Goal: Task Accomplishment & Management: Use online tool/utility

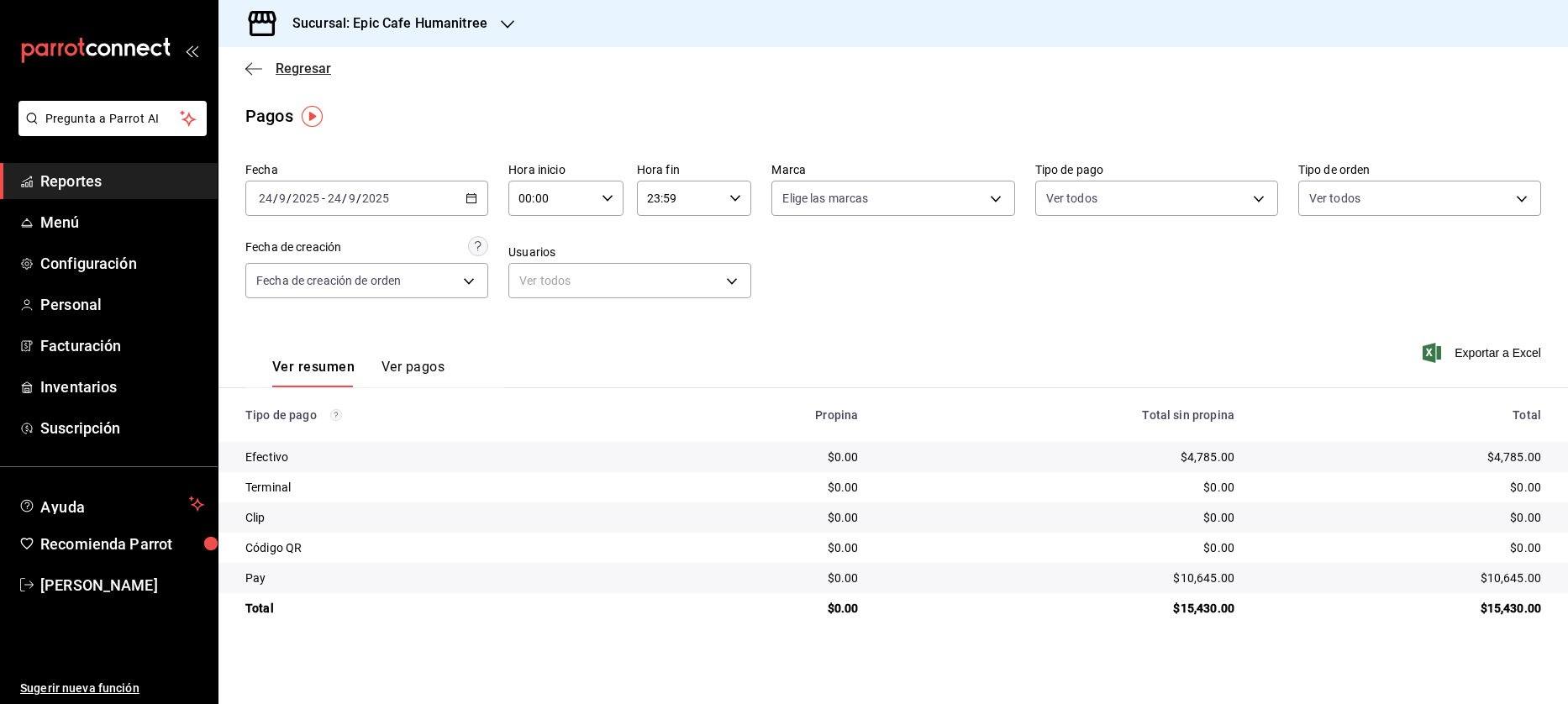
click at [245, 67] on icon "button" at bounding box center [253, 68] width 17 height 15
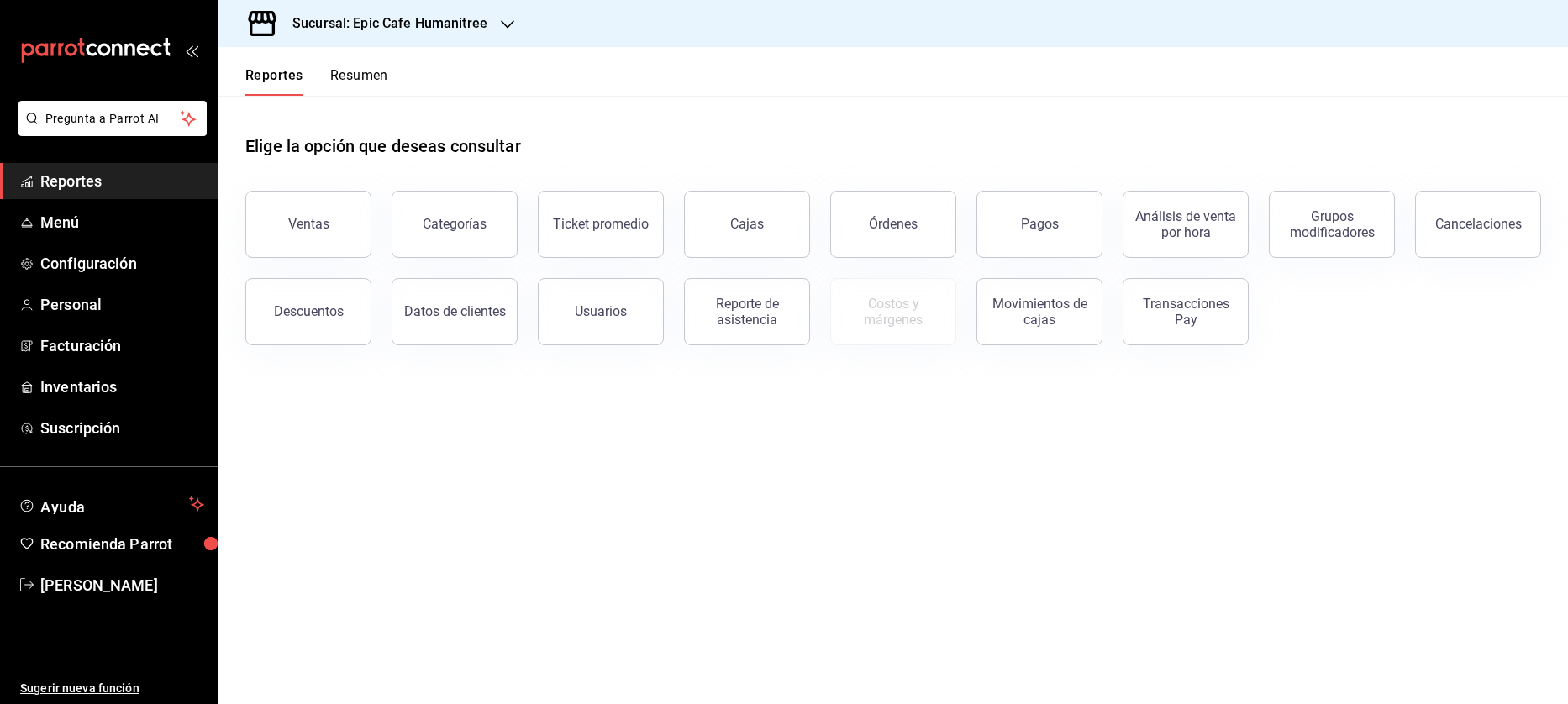
click at [407, 30] on h3 "Sucursal: Epic Cafe Humanitree" at bounding box center [383, 23] width 209 height 21
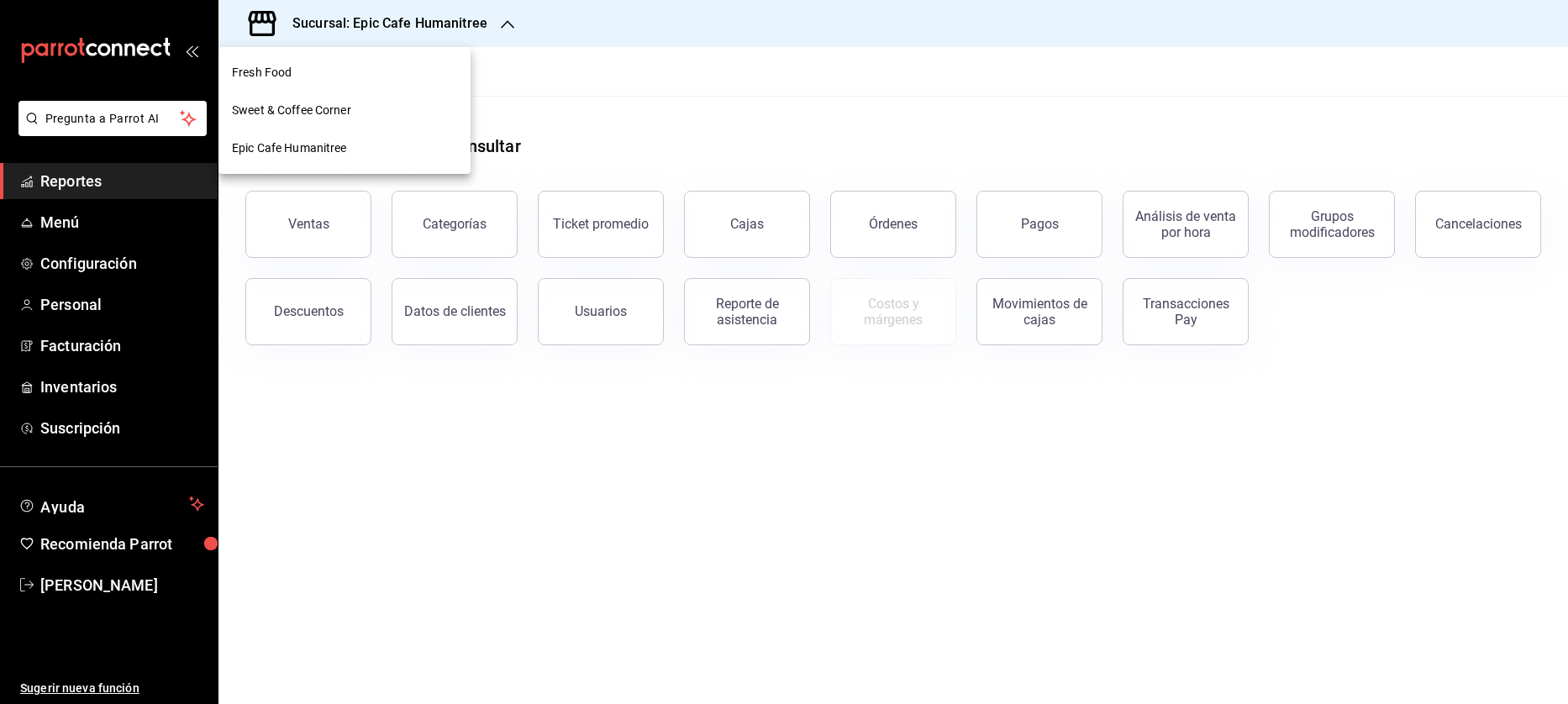
click at [639, 118] on div at bounding box center [784, 352] width 1568 height 704
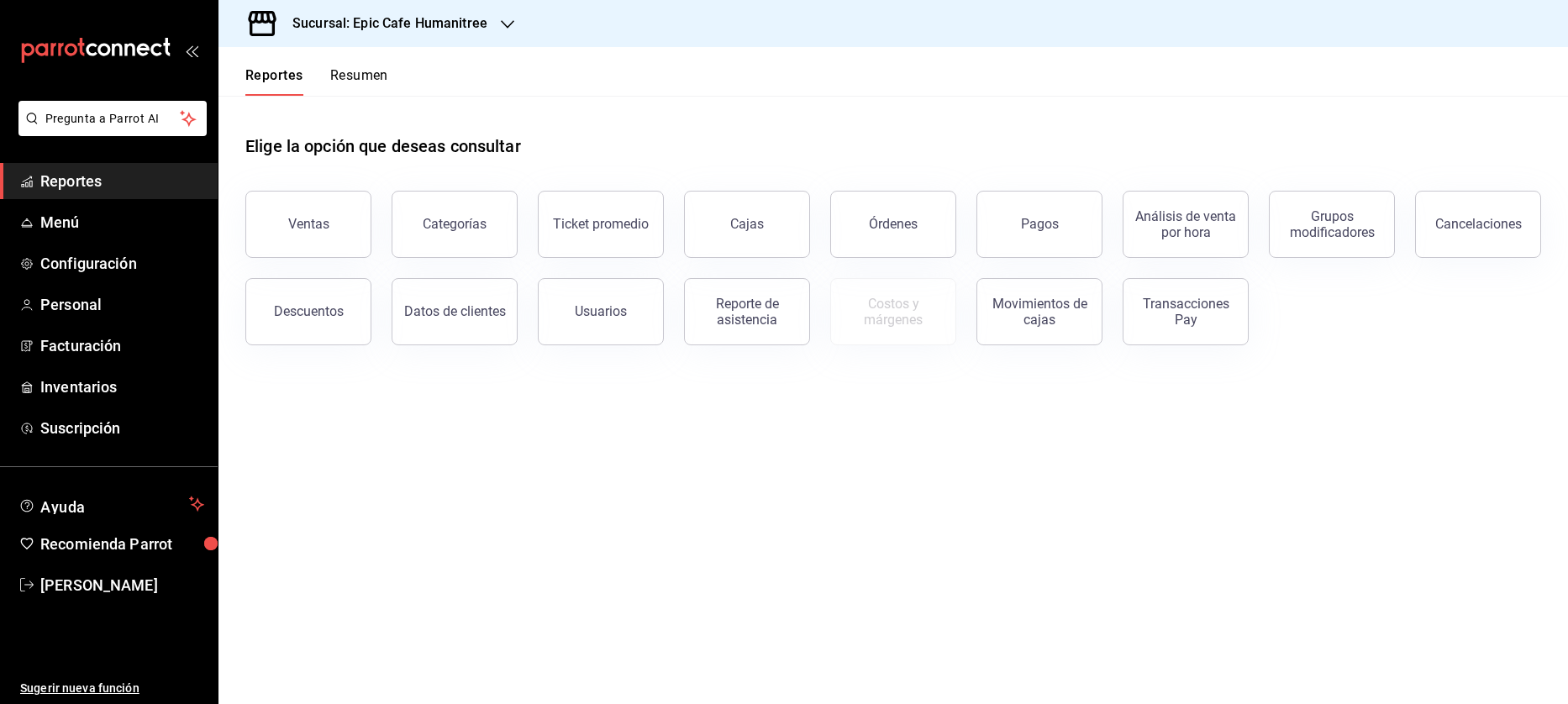
click at [398, 34] on div "Sucursal: Epic Cafe Humanitree" at bounding box center [376, 23] width 289 height 47
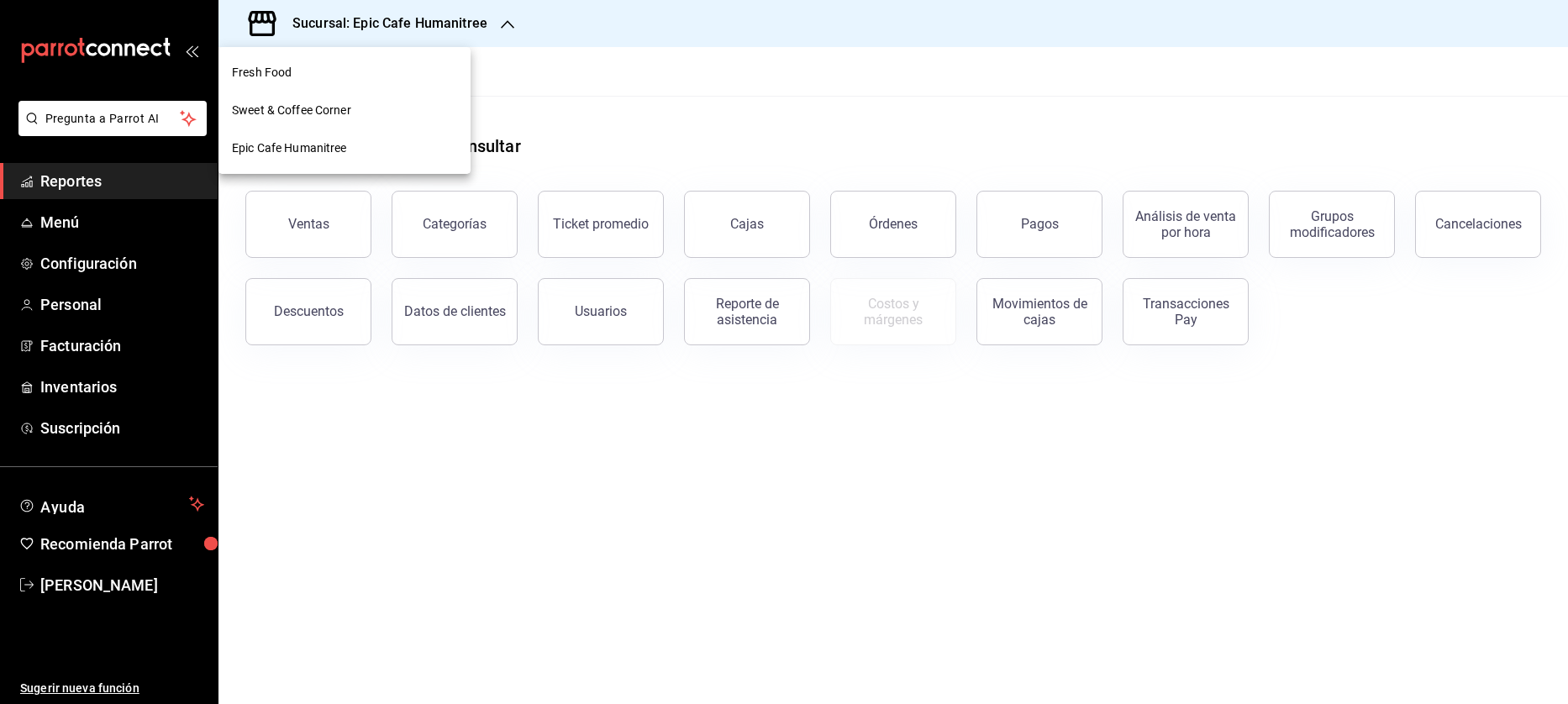
click at [659, 79] on div at bounding box center [784, 352] width 1568 height 704
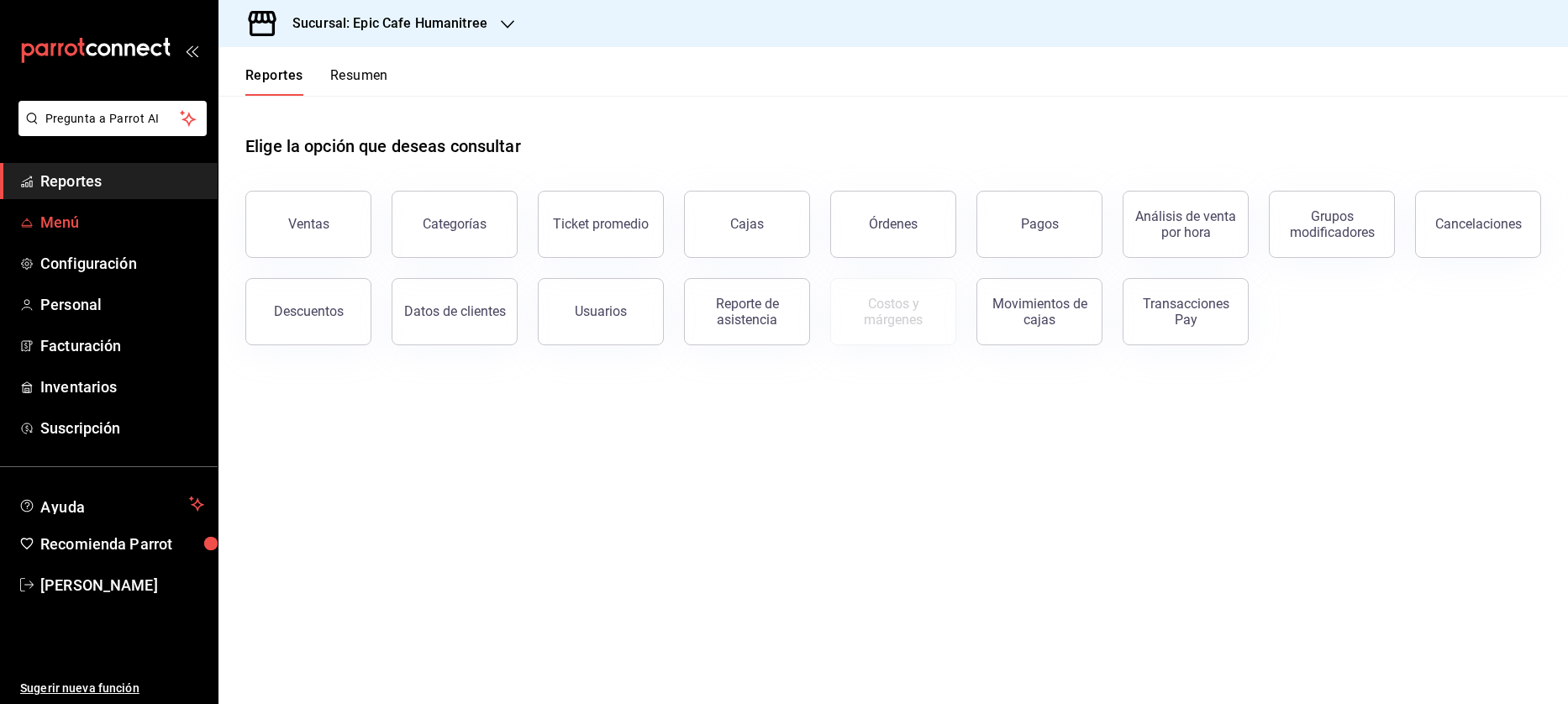
click at [79, 210] on link "Menú" at bounding box center [108, 222] width 218 height 36
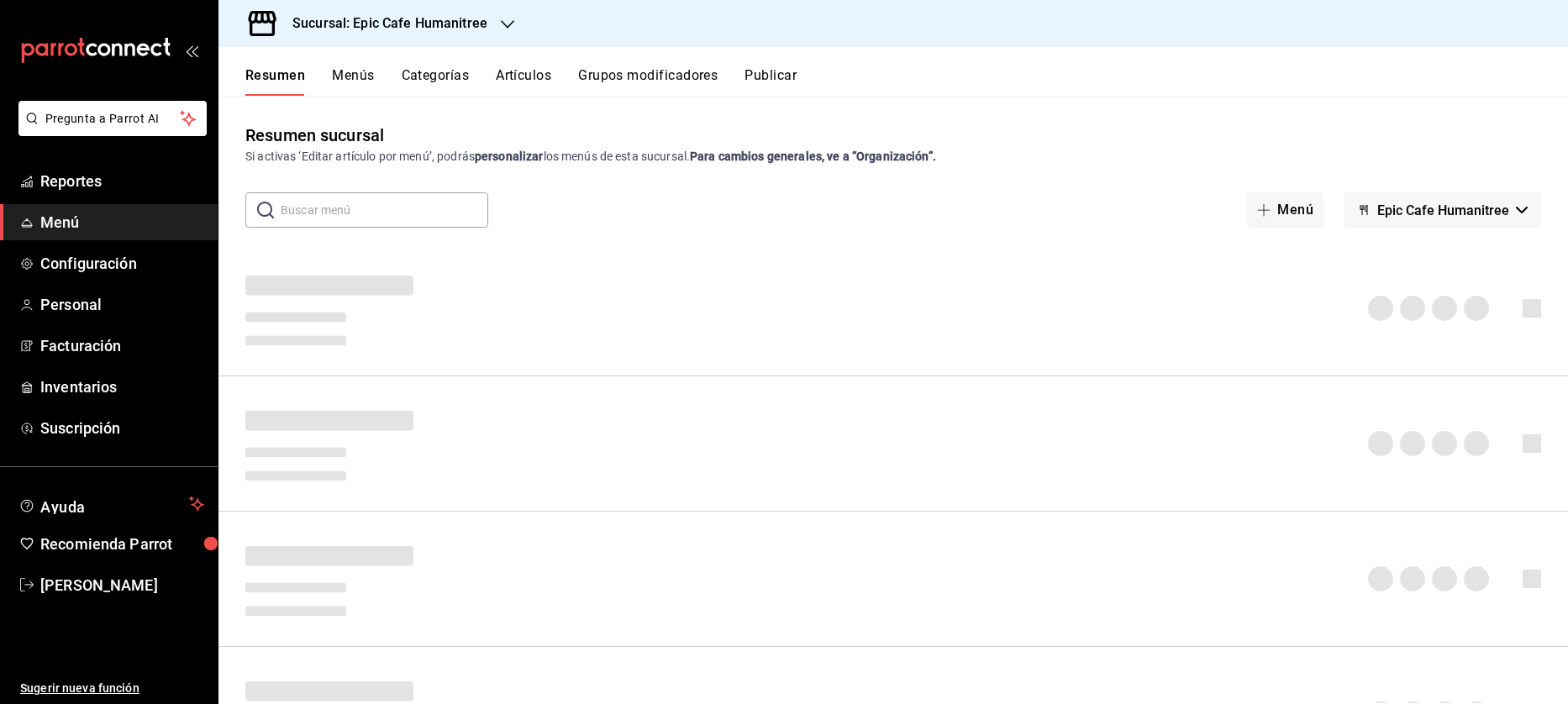
click at [425, 208] on input "text" at bounding box center [384, 210] width 208 height 34
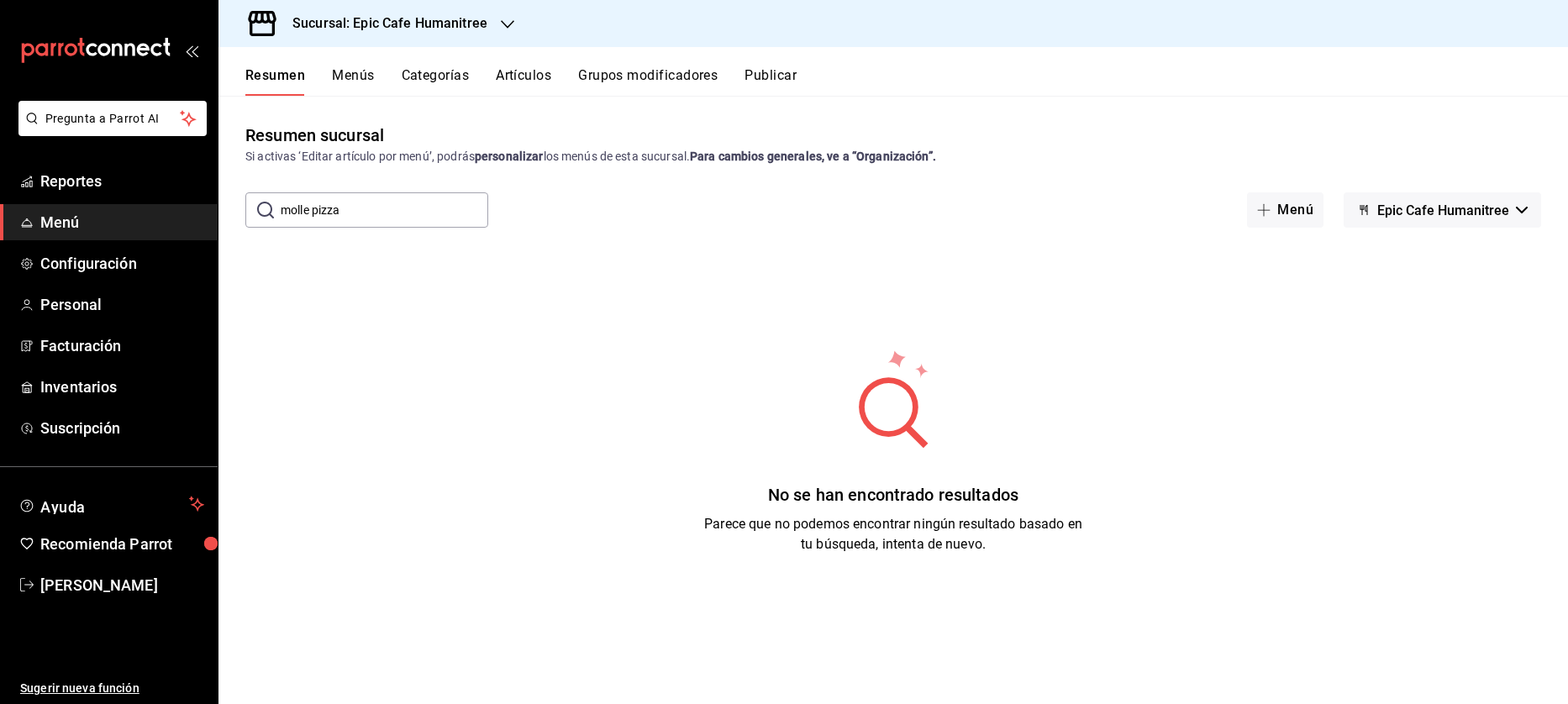
click at [315, 212] on input "molle pizza" at bounding box center [384, 210] width 208 height 34
click at [379, 218] on input "mollepizza" at bounding box center [384, 210] width 208 height 34
drag, startPoint x: 379, startPoint y: 218, endPoint x: 153, endPoint y: 188, distance: 228.0
click at [153, 188] on div "Pregunta a Parrot AI Reportes Menú Configuración Personal Facturación Inventari…" at bounding box center [784, 352] width 1568 height 704
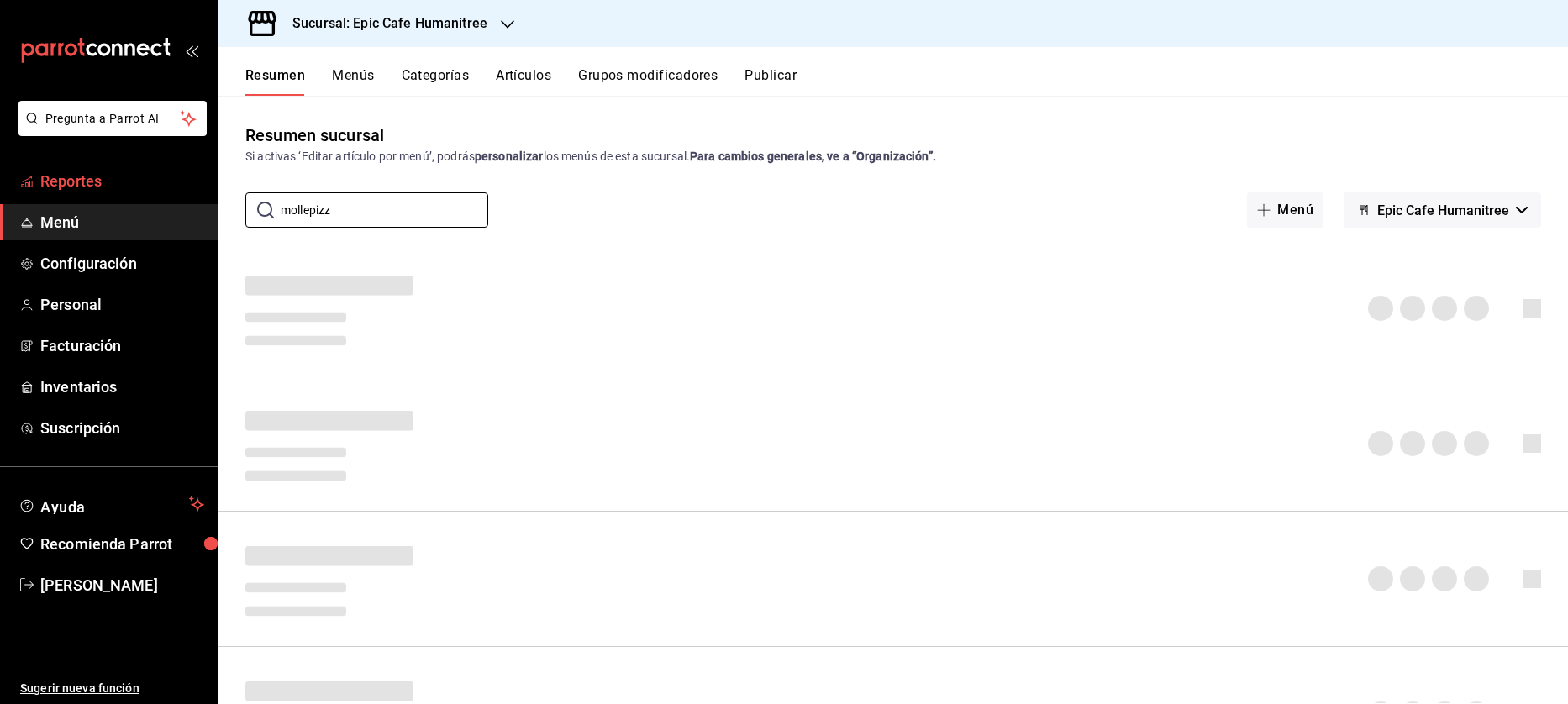
type input "mollepizza"
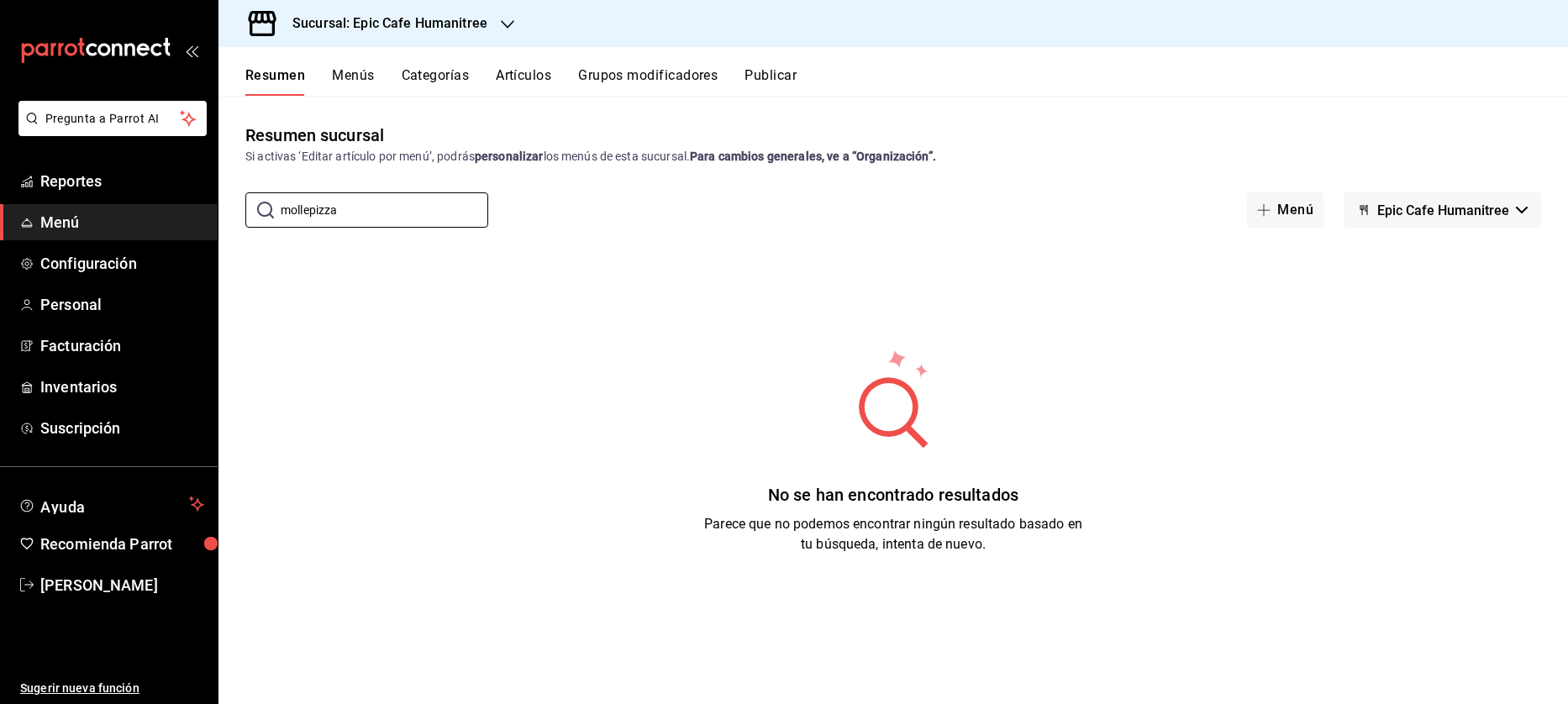
drag, startPoint x: 402, startPoint y: 222, endPoint x: 242, endPoint y: 216, distance: 160.1
click at [242, 216] on div "​ mollepizza ​ Menú Epic Cafe Humanitree" at bounding box center [893, 210] width 1350 height 35
drag, startPoint x: 381, startPoint y: 210, endPoint x: 314, endPoint y: 212, distance: 67.0
click at [314, 212] on input "mollequiles" at bounding box center [384, 210] width 208 height 34
type input "mollekiles"
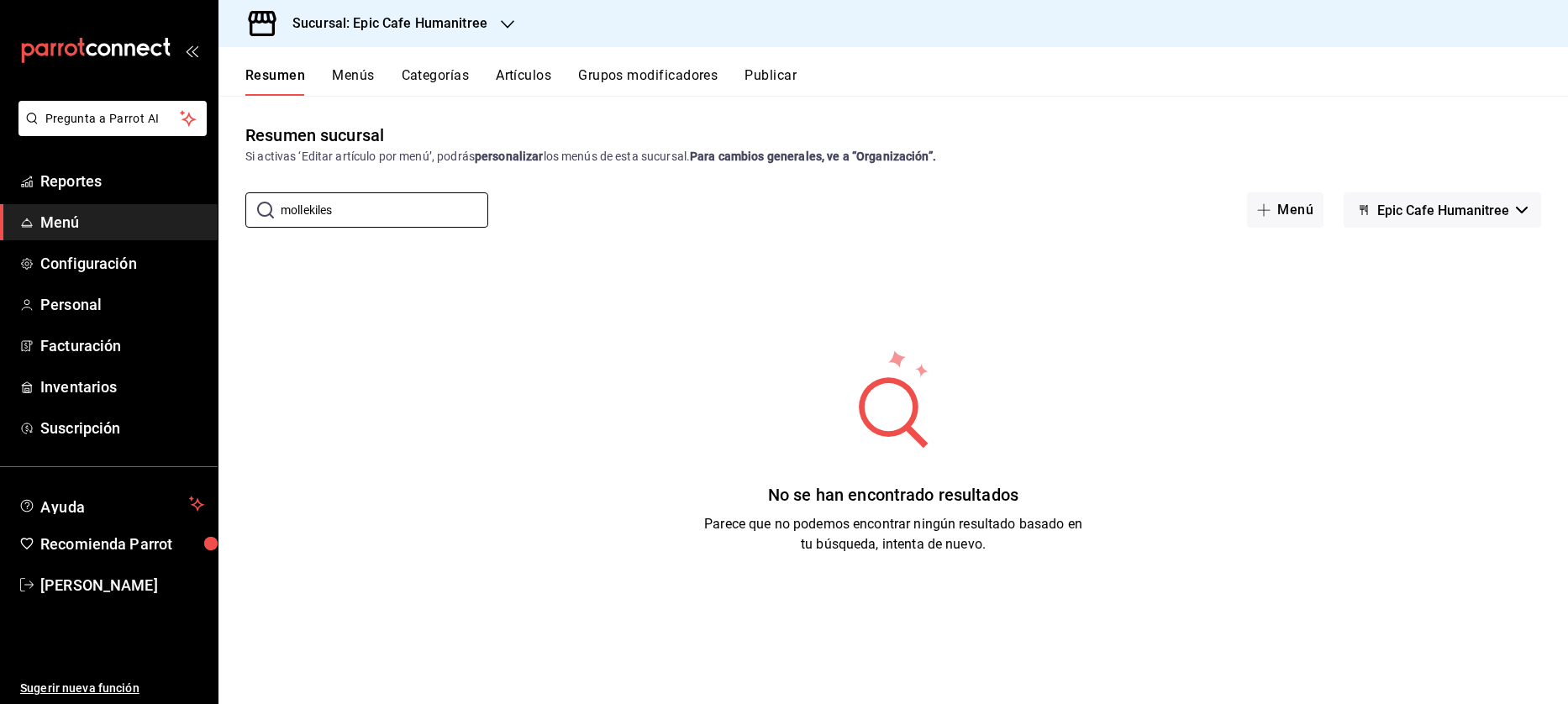
click at [538, 79] on button "Artículos" at bounding box center [524, 82] width 56 height 29
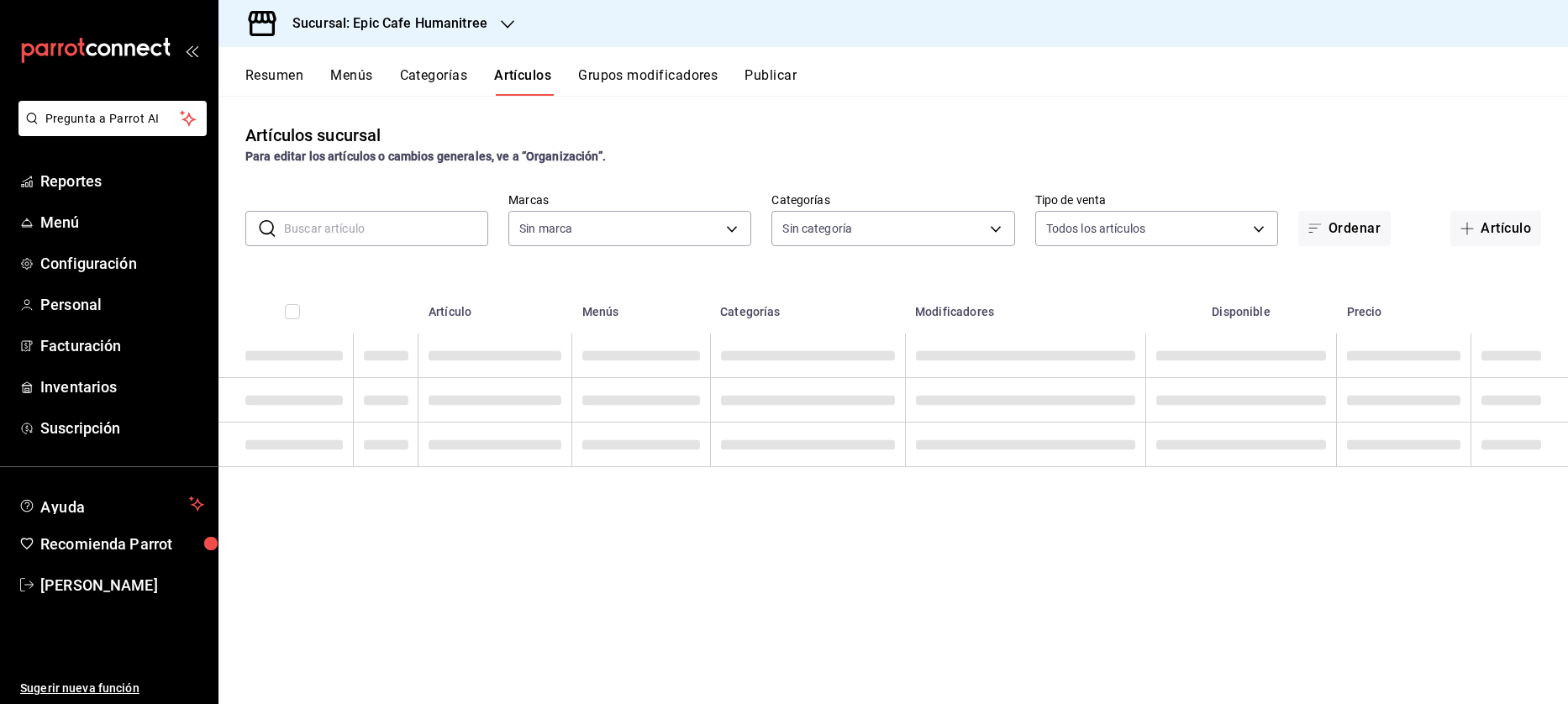
click at [428, 231] on input "text" at bounding box center [386, 228] width 204 height 34
type input "e2a6dcd0-c09b-4f39-b209-5f97019748a2,3f18ad05-55ab-44ea-8b53-c1c2b2db6cb9"
type input "ab3b8418-cf58-47d7-a770-8504e6235606,70f0a7ba-870f-4728-a955-9cdaa1ce5aab,7c6d7…"
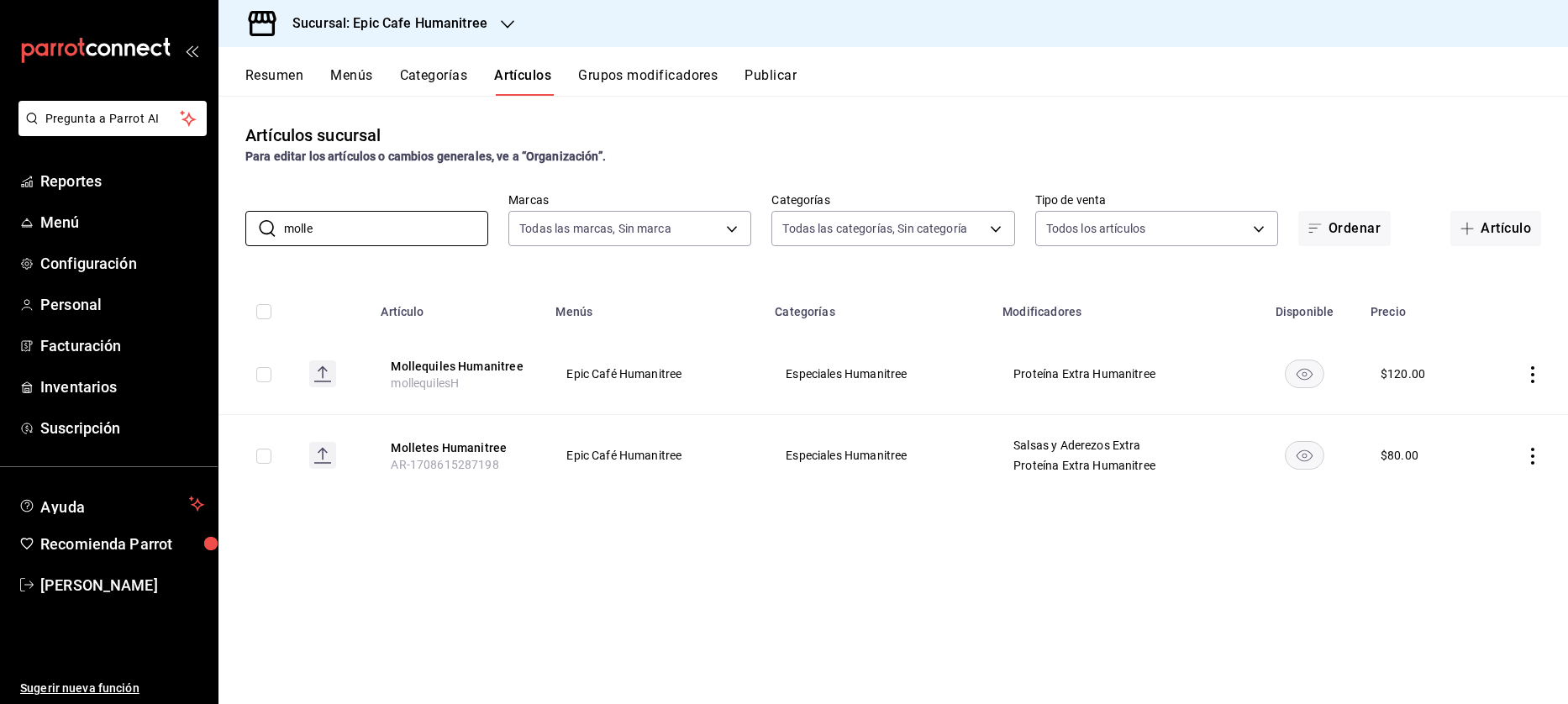
type input "molle"
click at [1523, 373] on td at bounding box center [1522, 374] width 89 height 82
click at [1536, 373] on icon "actions" at bounding box center [1532, 374] width 17 height 17
click at [1477, 445] on span "Duplicar" at bounding box center [1482, 448] width 44 height 18
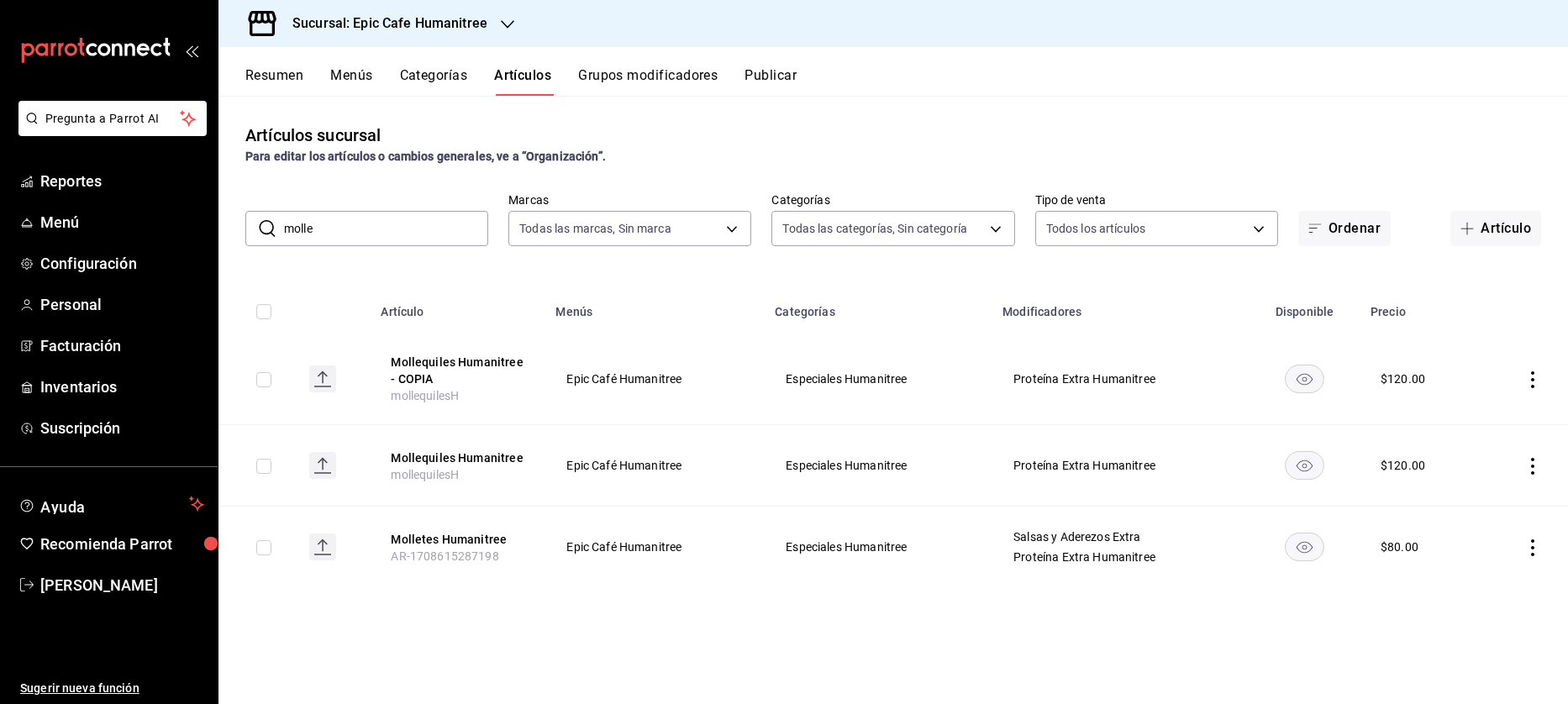
click at [1542, 379] on td at bounding box center [1522, 380] width 89 height 91
click at [1533, 379] on icon "actions" at bounding box center [1533, 380] width 4 height 17
click at [1463, 426] on span "Editar" at bounding box center [1482, 418] width 44 height 18
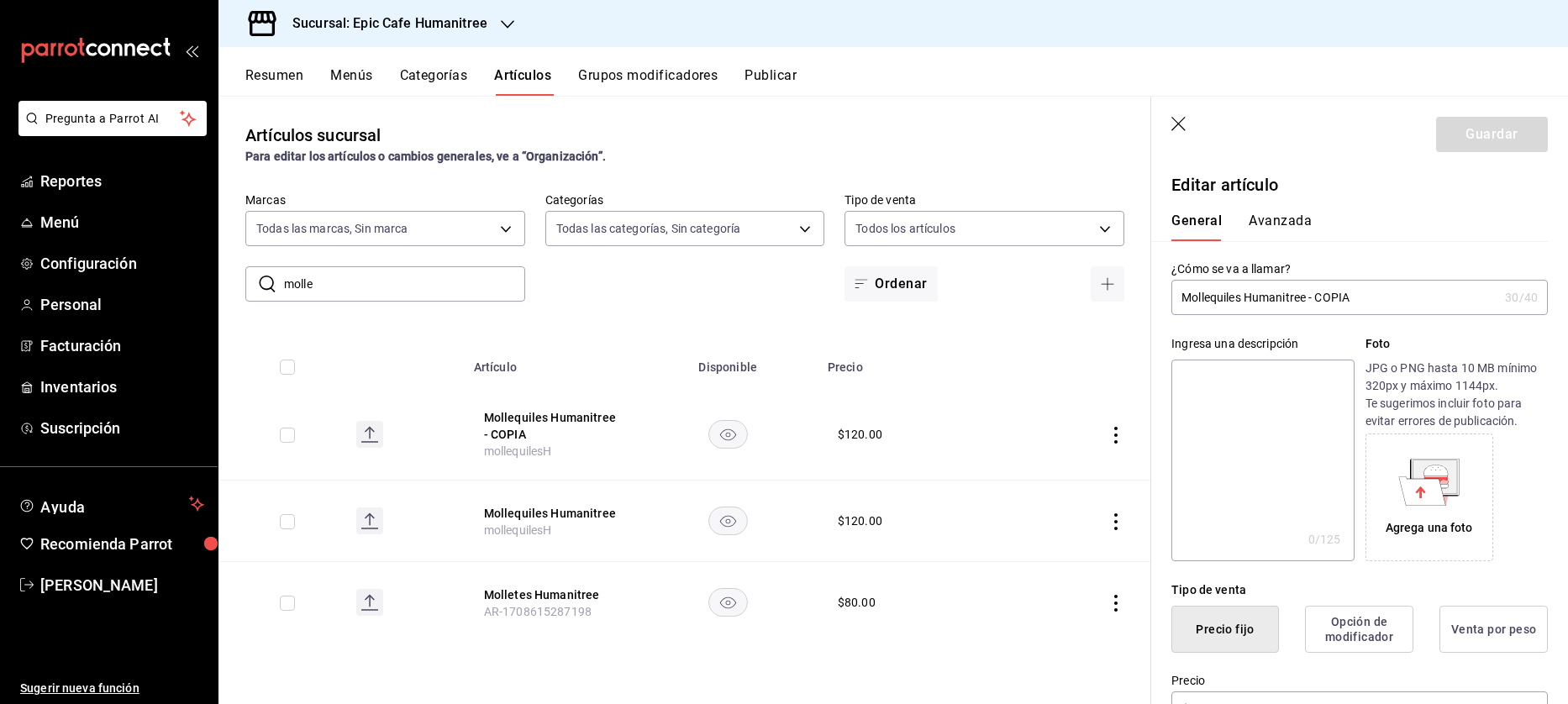
drag, startPoint x: 1385, startPoint y: 298, endPoint x: 1212, endPoint y: 302, distance: 173.0
click at [1212, 303] on input "Mollequiles Humanitree - COPIA" at bounding box center [1334, 297] width 327 height 34
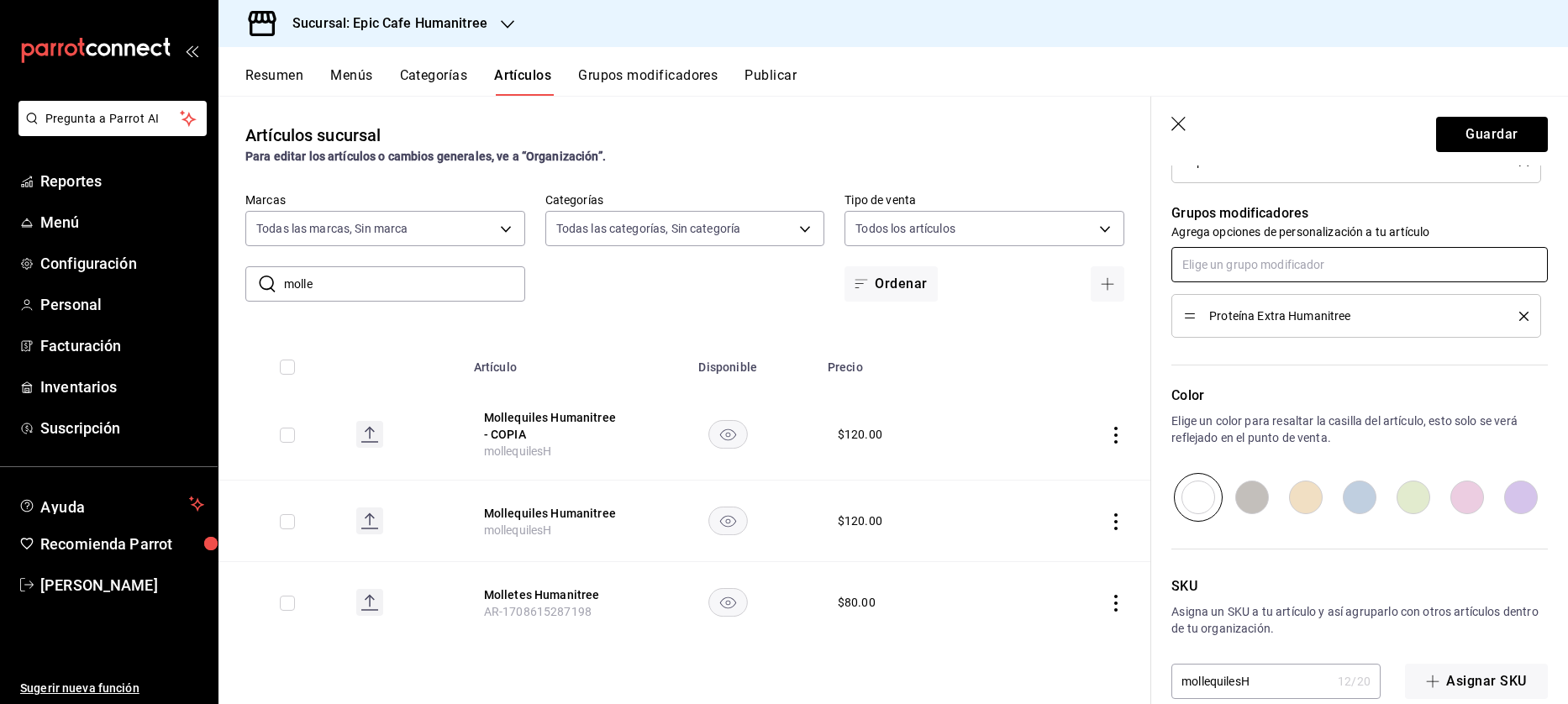
scroll to position [751, 0]
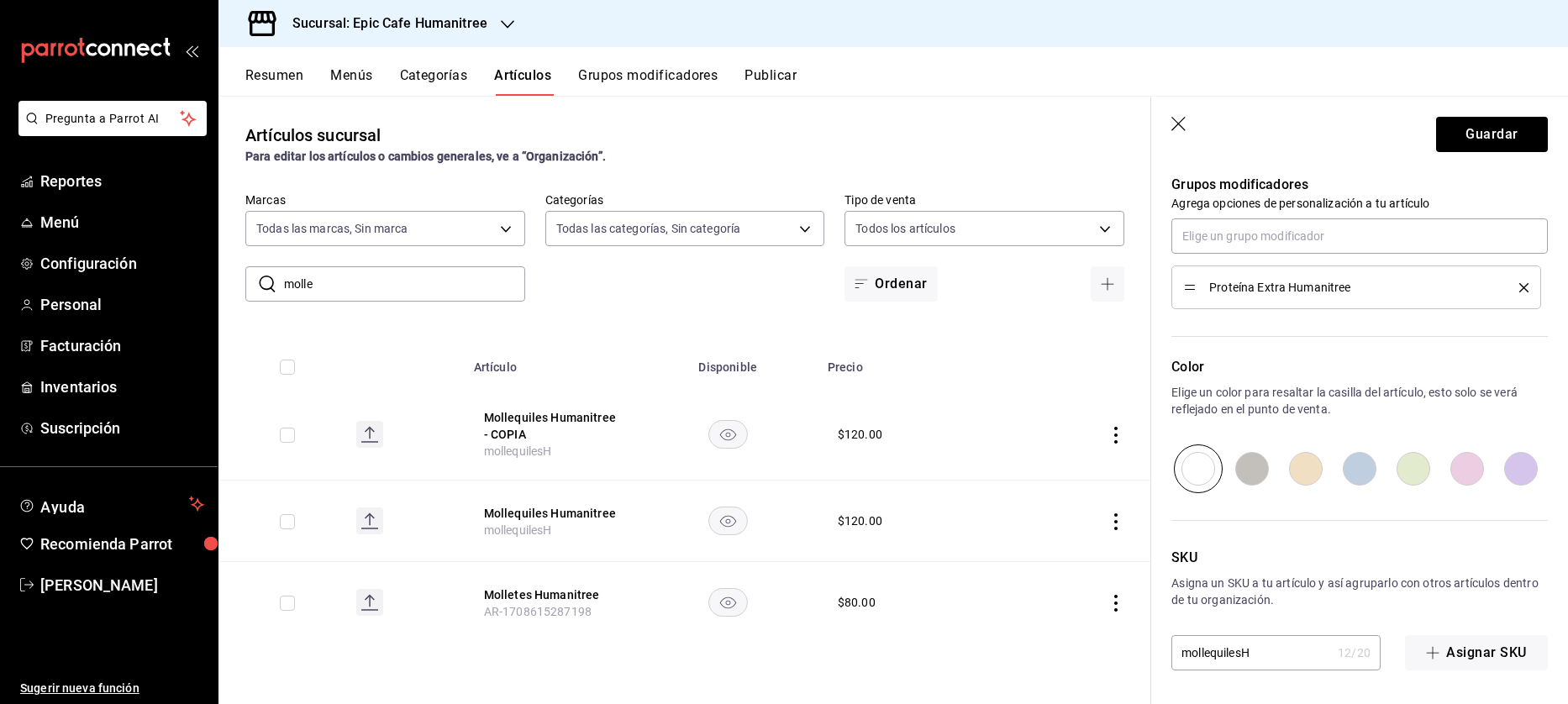
type input "Mollepizza"
click at [1520, 288] on icon "delete" at bounding box center [1524, 288] width 9 height 9
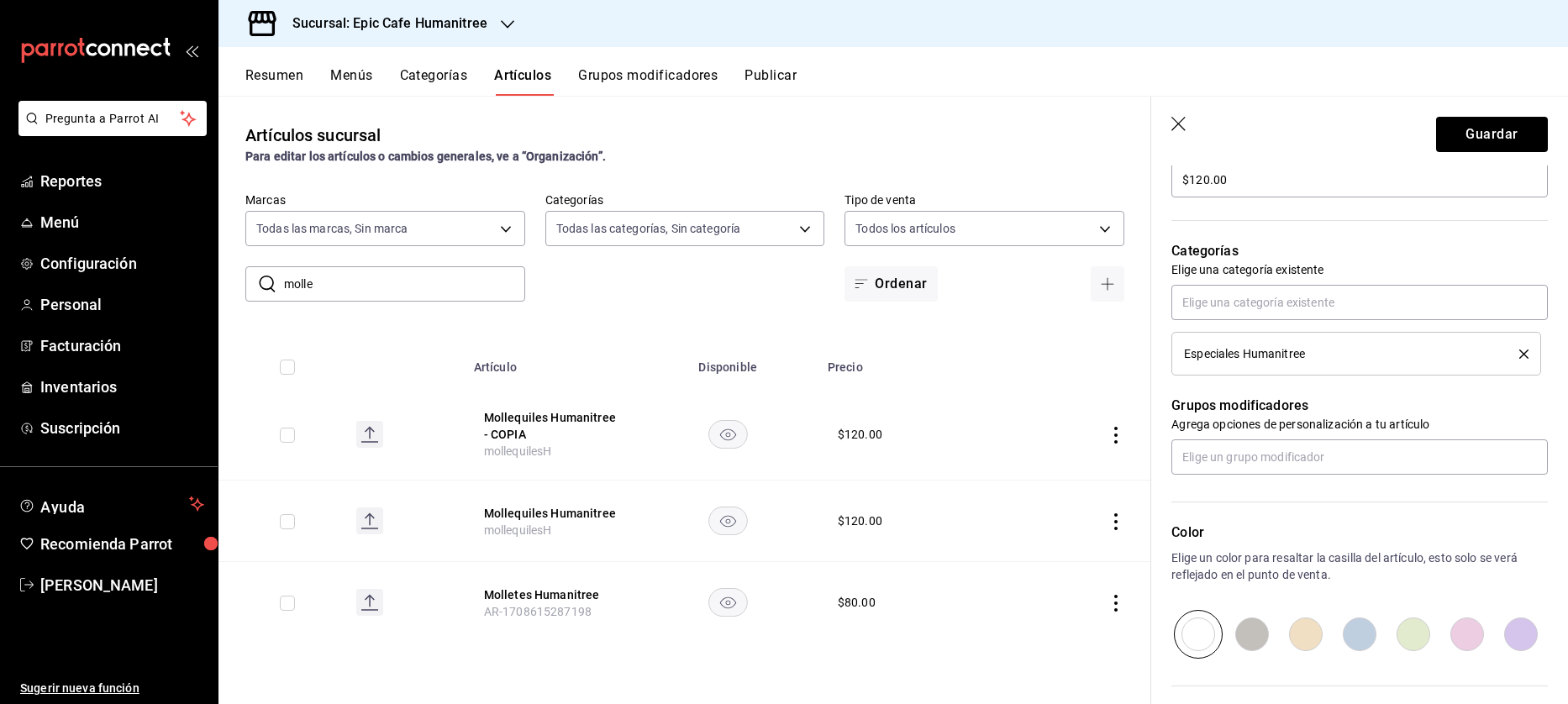
scroll to position [695, 0]
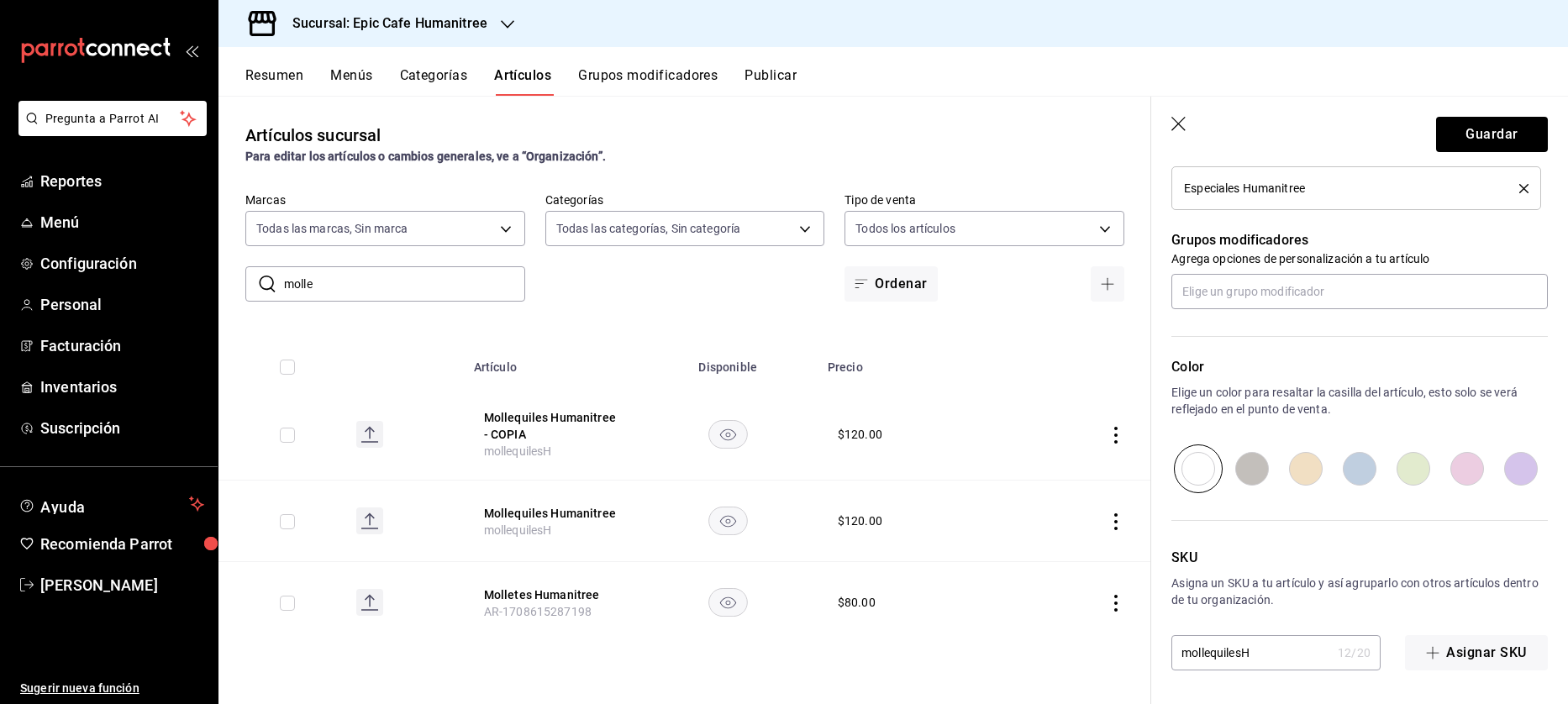
drag, startPoint x: 1302, startPoint y: 656, endPoint x: 1206, endPoint y: 657, distance: 96.0
click at [1206, 657] on input "mollequilesH" at bounding box center [1251, 653] width 159 height 34
type input "mollepizza"
click at [1485, 135] on button "Guardar" at bounding box center [1492, 133] width 112 height 35
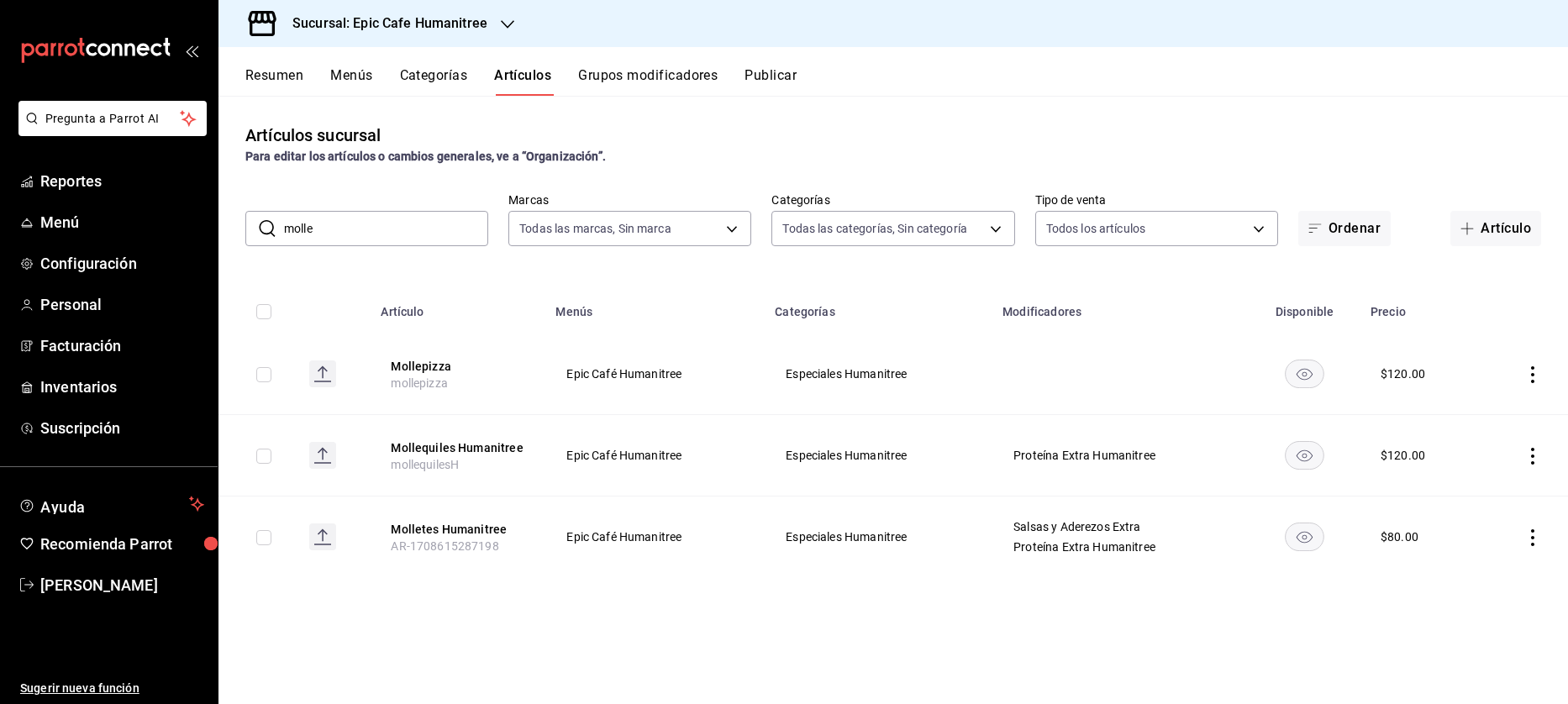
click at [1542, 376] on td at bounding box center [1522, 374] width 89 height 82
click at [1533, 375] on icon "actions" at bounding box center [1533, 374] width 4 height 17
click at [1504, 410] on span "Editar" at bounding box center [1482, 413] width 44 height 18
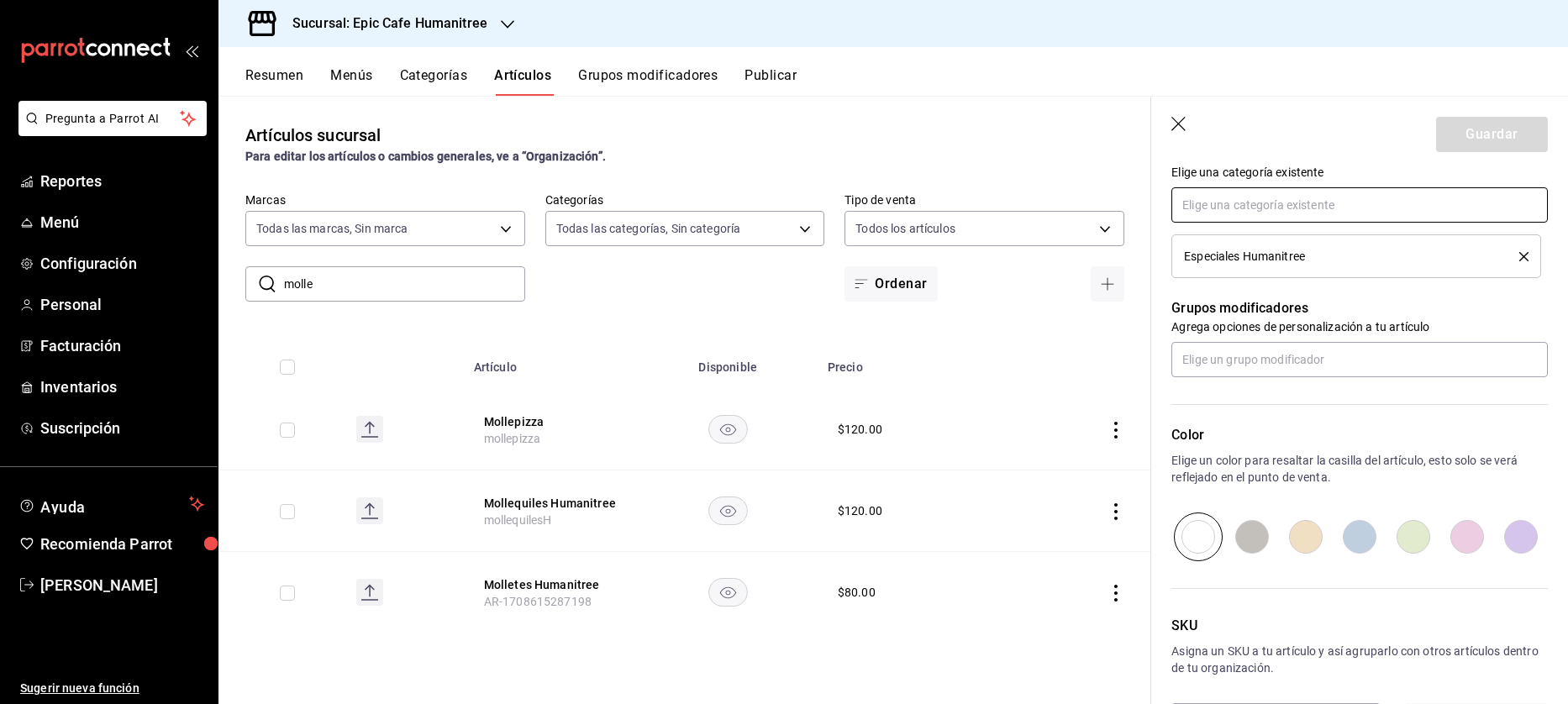
scroll to position [695, 0]
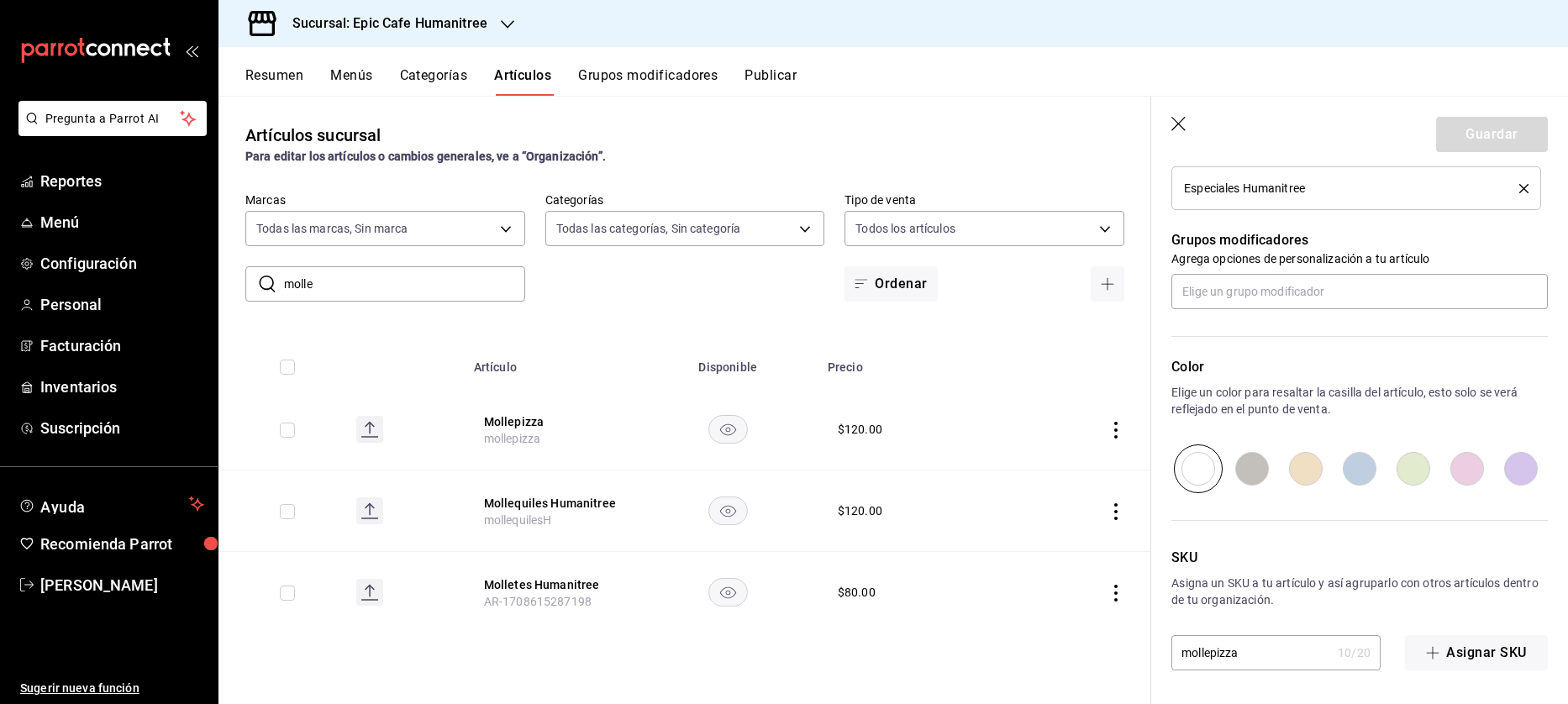
click at [1178, 129] on icon "button" at bounding box center [1179, 124] width 17 height 17
